Goal: Entertainment & Leisure: Consume media (video, audio)

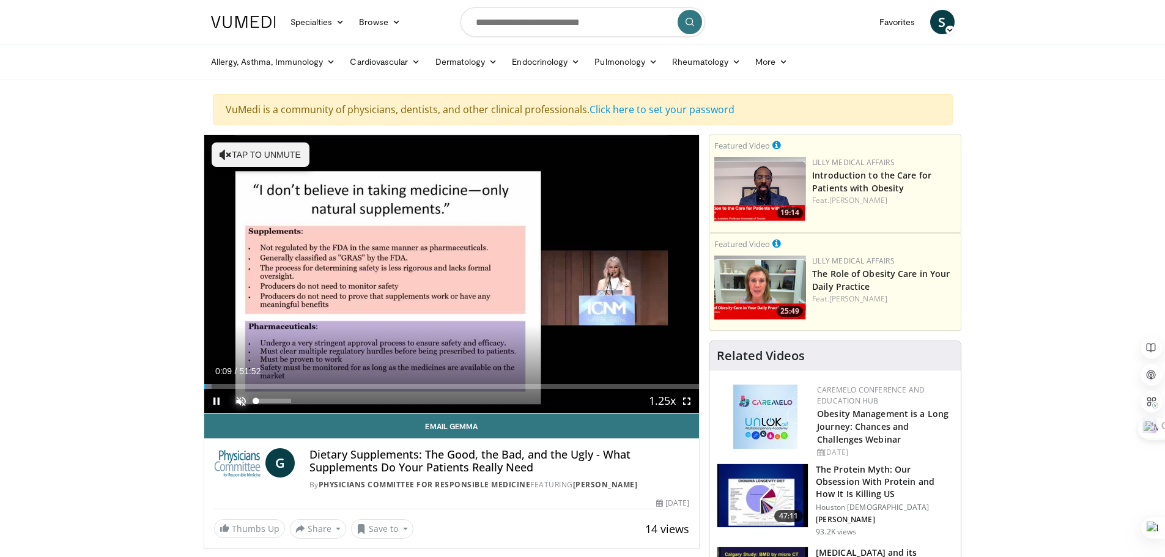
click at [242, 400] on span "Video Player" at bounding box center [241, 401] width 24 height 24
click at [215, 397] on span "Video Player" at bounding box center [216, 401] width 24 height 24
click at [204, 389] on button "Play" at bounding box center [216, 401] width 24 height 24
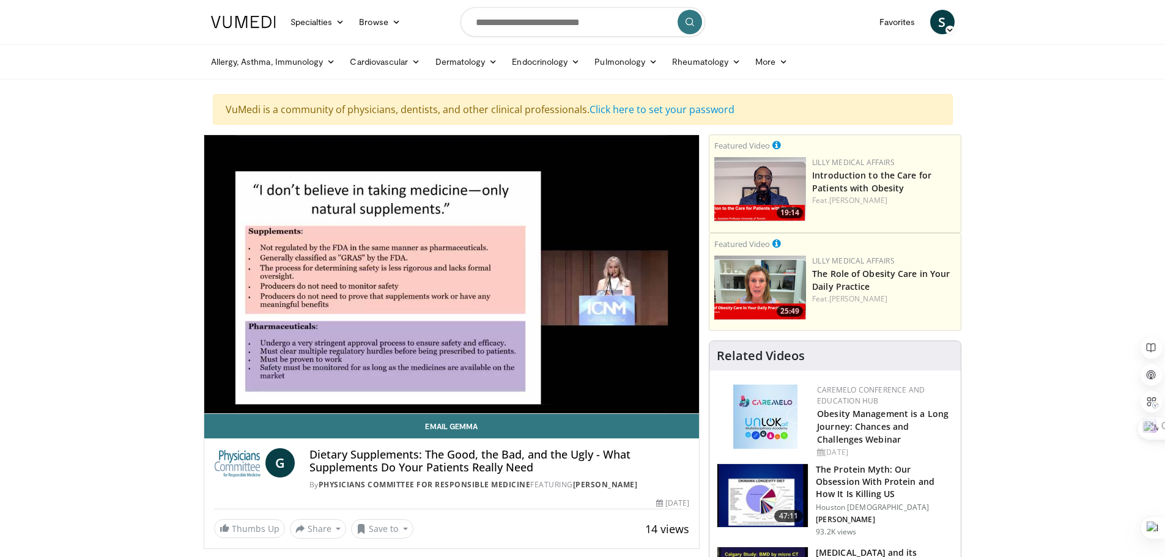
click at [204, 389] on button "Pause" at bounding box center [216, 401] width 24 height 24
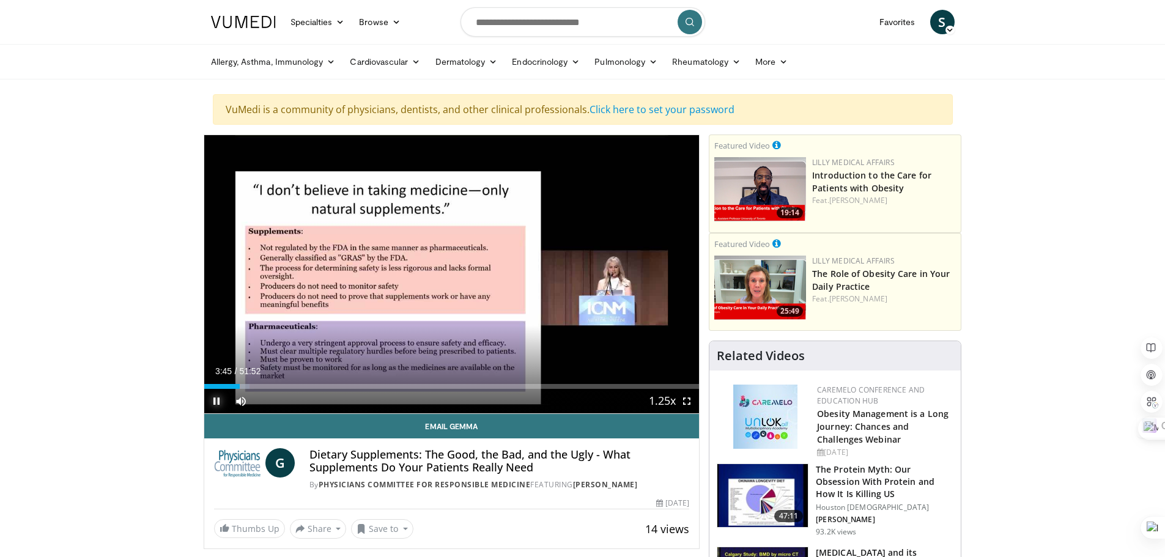
click at [212, 395] on span "Video Player" at bounding box center [216, 401] width 24 height 24
